Goal: Find specific page/section: Find specific page/section

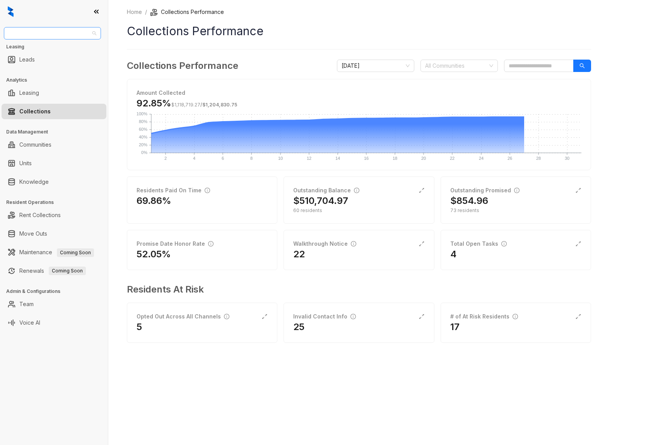
click at [66, 34] on span "Unified Residential" at bounding box center [53, 33] width 88 height 12
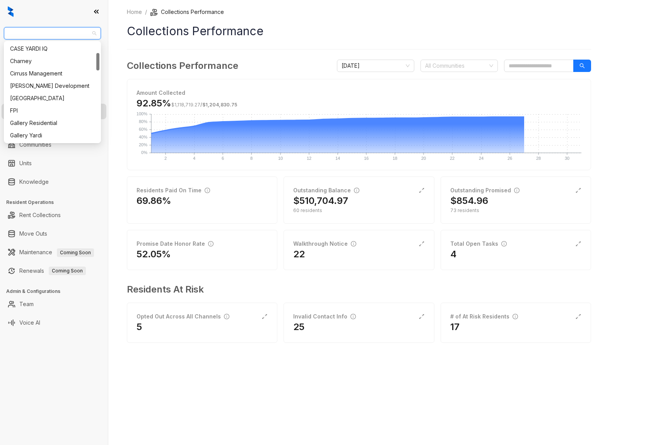
scroll to position [63, 0]
click at [35, 80] on div "[PERSON_NAME] Development" at bounding box center [52, 84] width 85 height 9
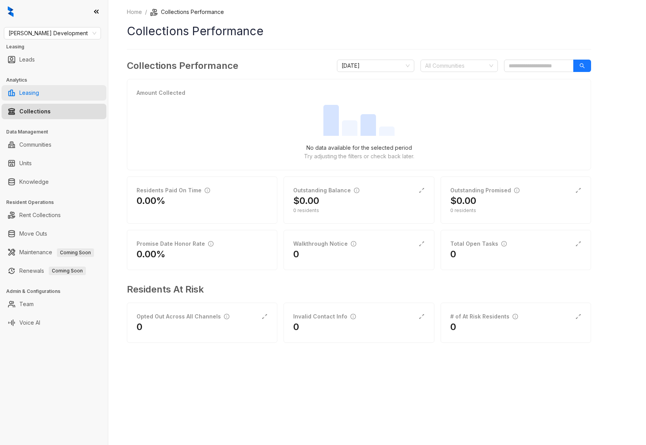
click at [28, 94] on link "Leasing" at bounding box center [29, 92] width 20 height 15
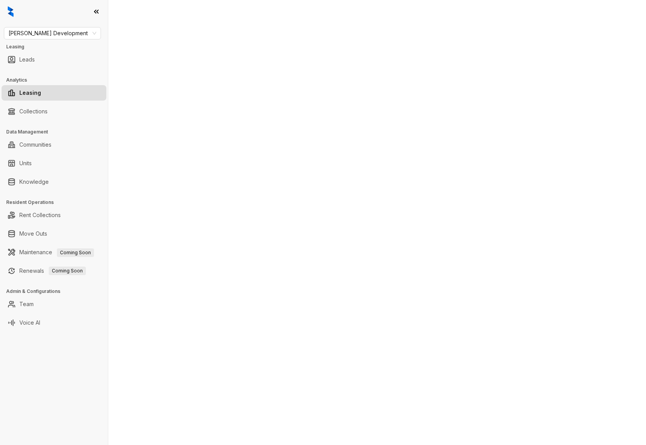
select select "******"
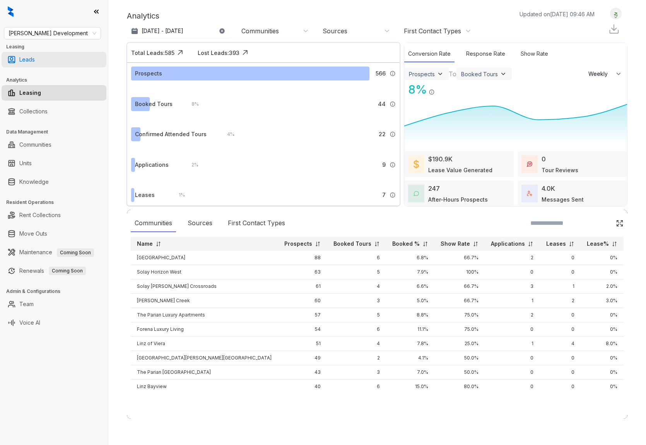
click at [34, 63] on link "Leads" at bounding box center [26, 59] width 15 height 15
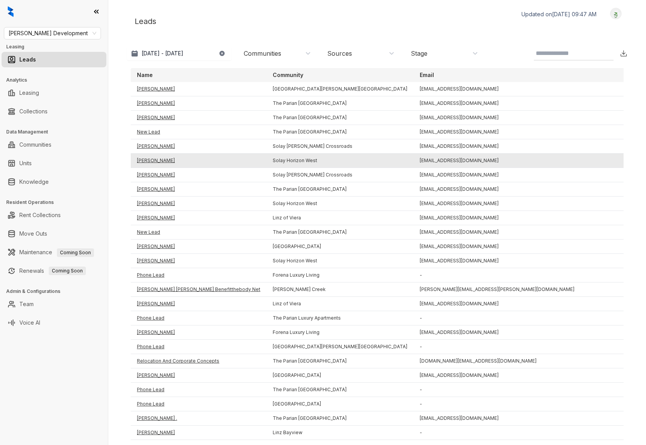
click at [151, 161] on td "[PERSON_NAME]" at bounding box center [199, 161] width 136 height 14
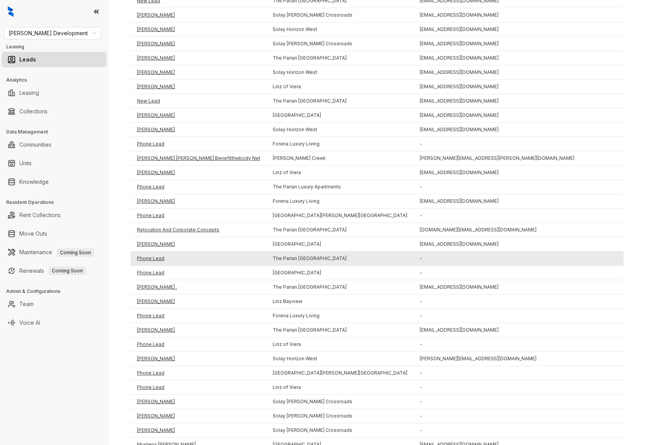
scroll to position [142, 0]
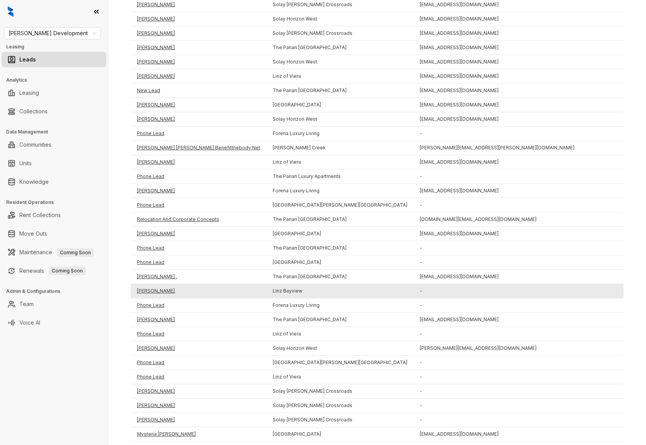
click at [156, 289] on td "[PERSON_NAME]" at bounding box center [199, 291] width 136 height 14
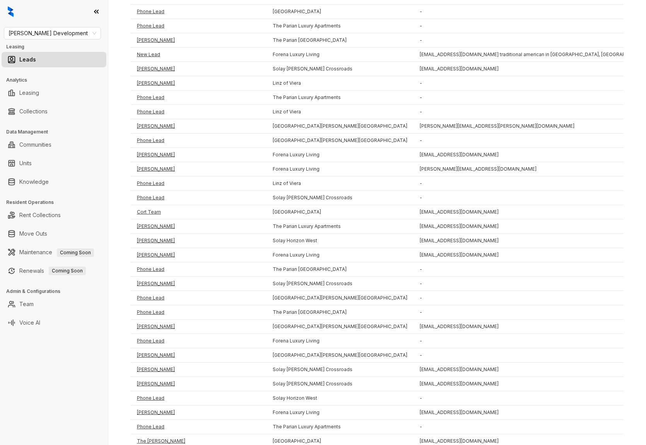
scroll to position [681, 0]
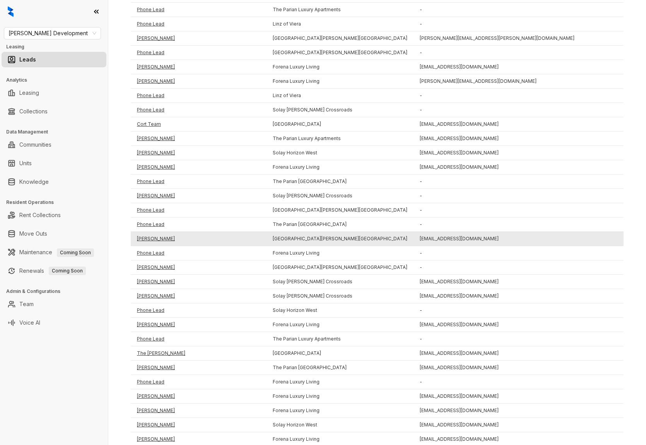
click at [156, 238] on td "[PERSON_NAME]" at bounding box center [199, 239] width 136 height 14
